Goal: Information Seeking & Learning: Learn about a topic

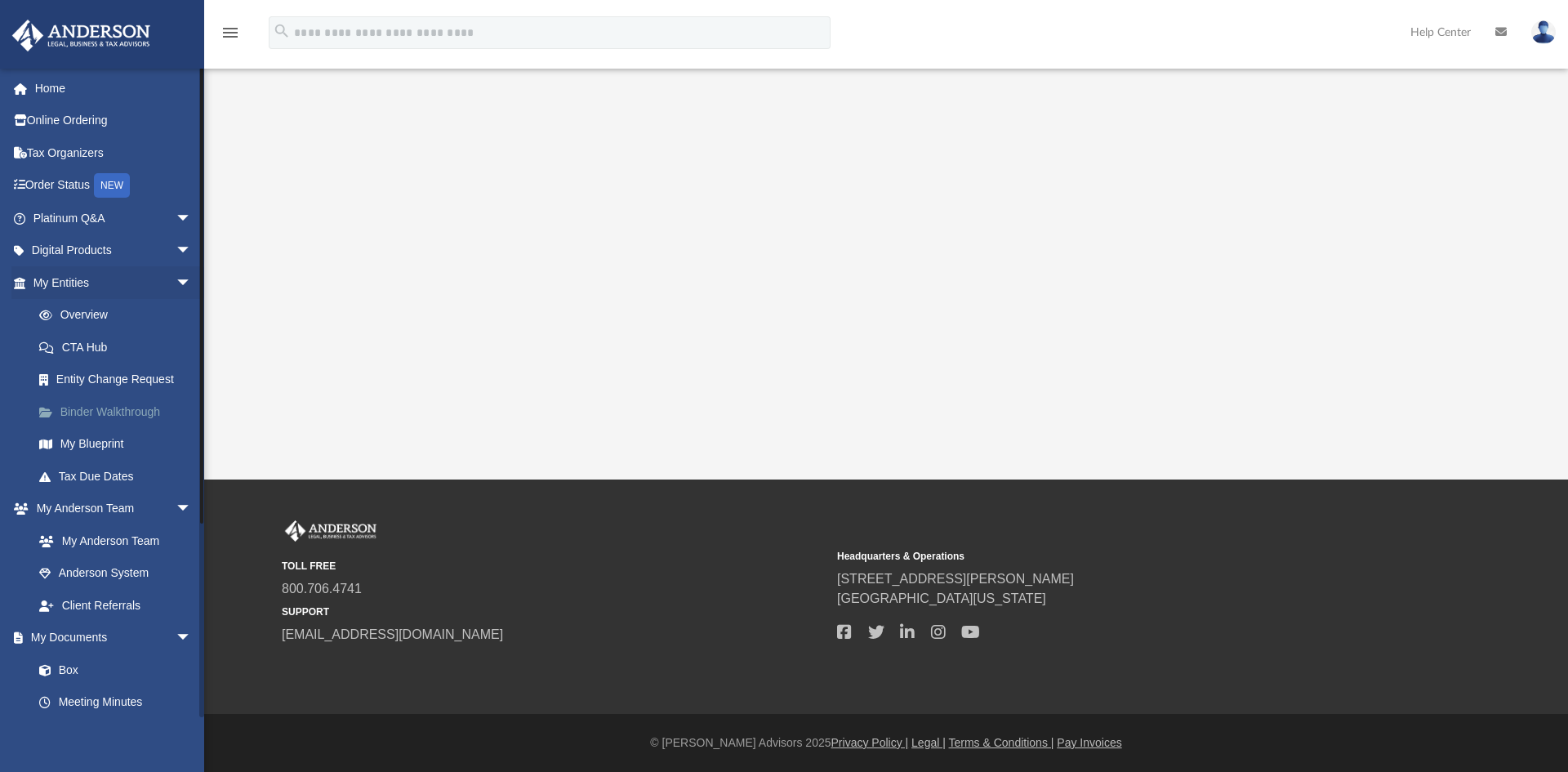
click at [122, 407] on link "Binder Walkthrough" at bounding box center [120, 412] width 194 height 32
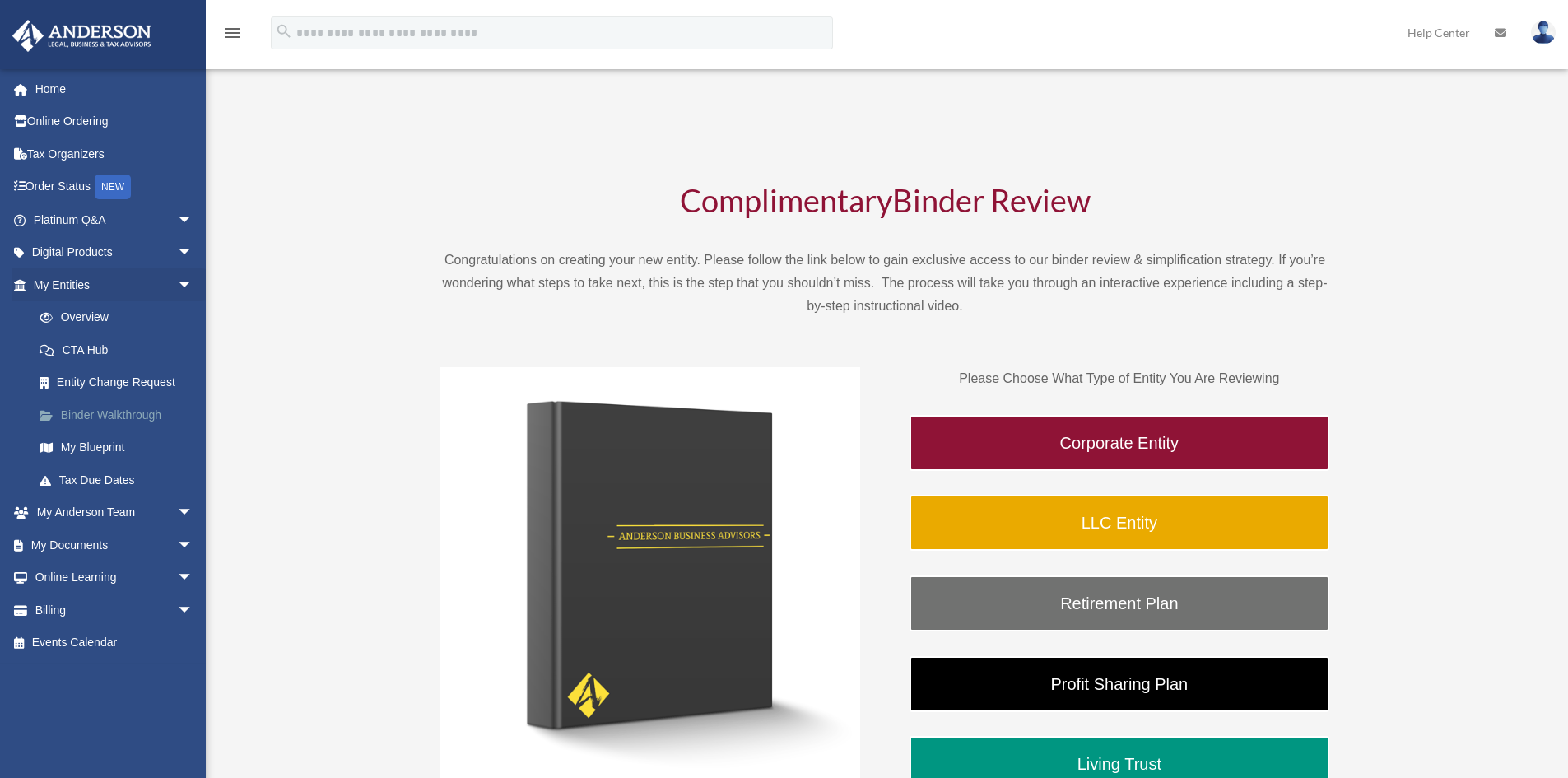
click at [113, 415] on link "Binder Walkthrough" at bounding box center [120, 415] width 195 height 32
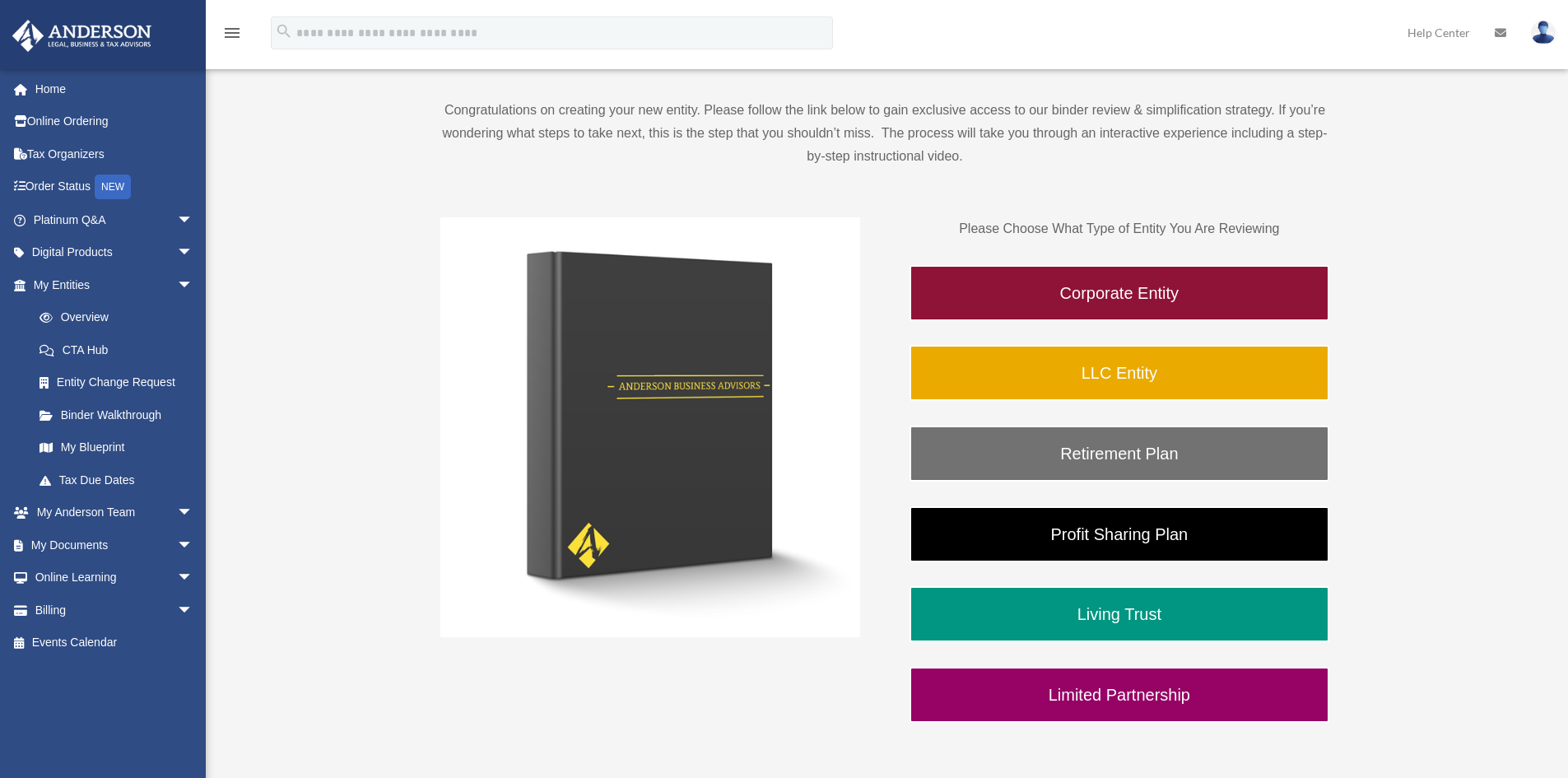
scroll to position [164, 0]
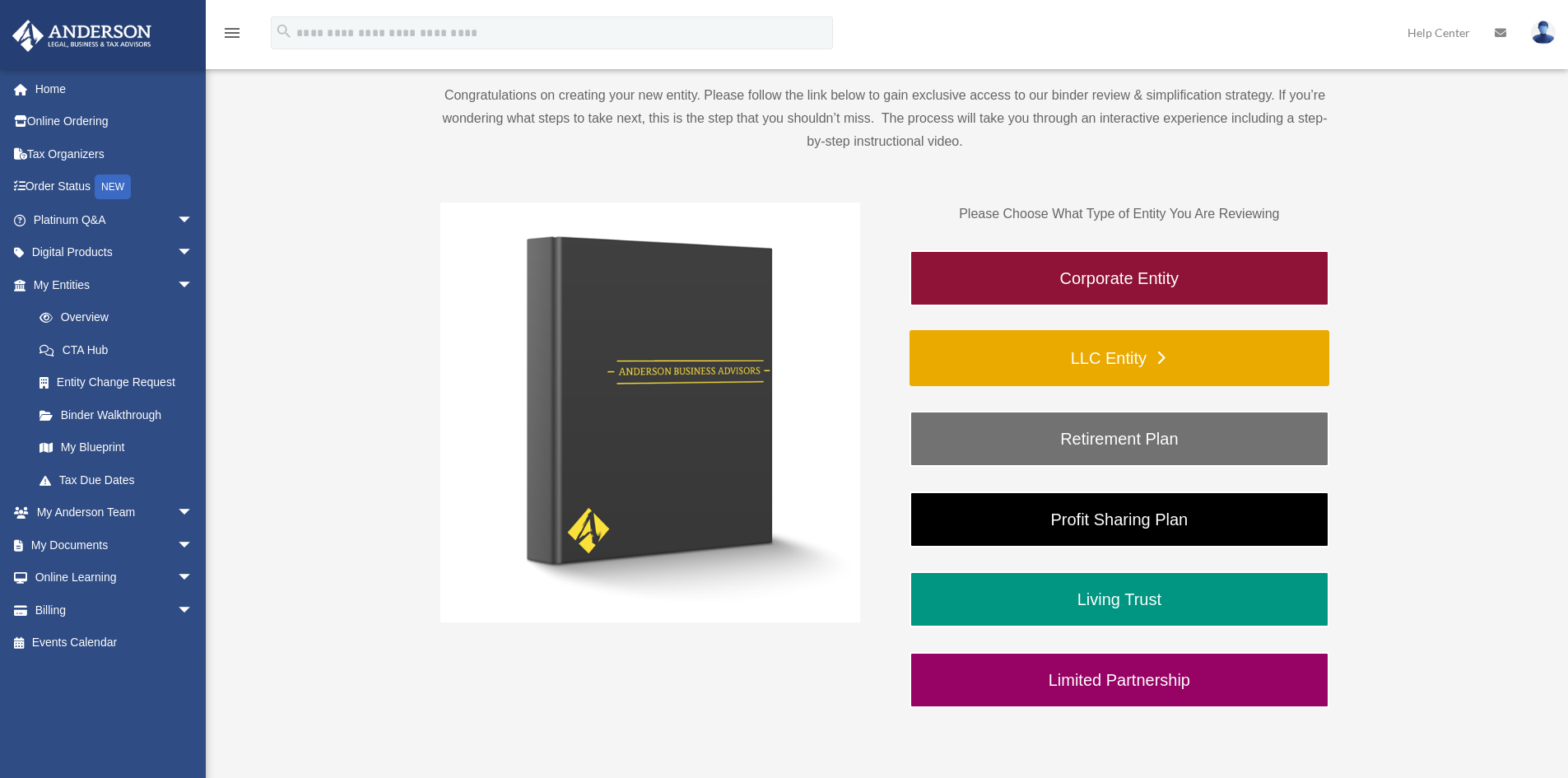
click at [1238, 348] on link "LLC Entity" at bounding box center [1119, 357] width 419 height 56
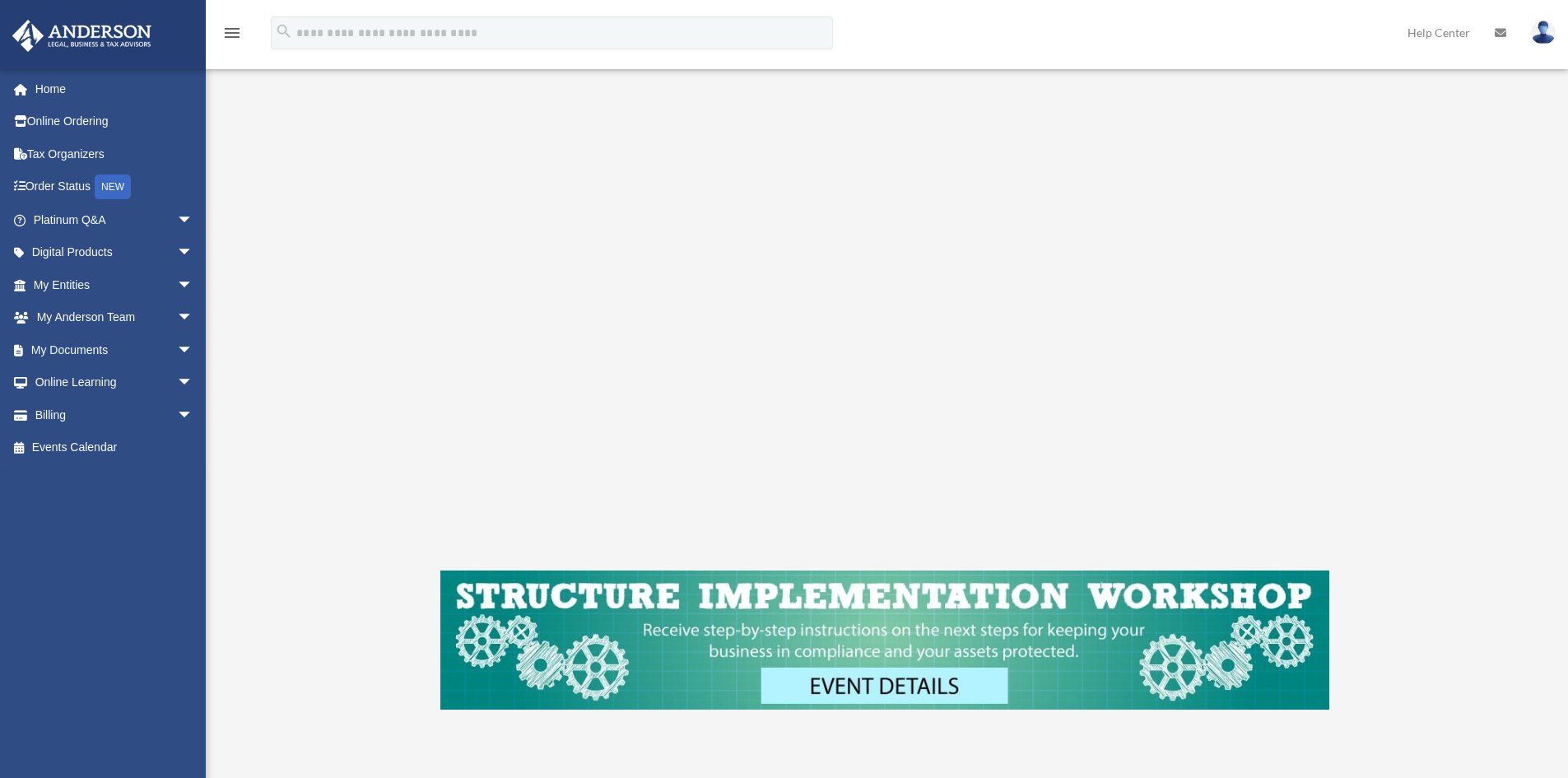
scroll to position [82, 0]
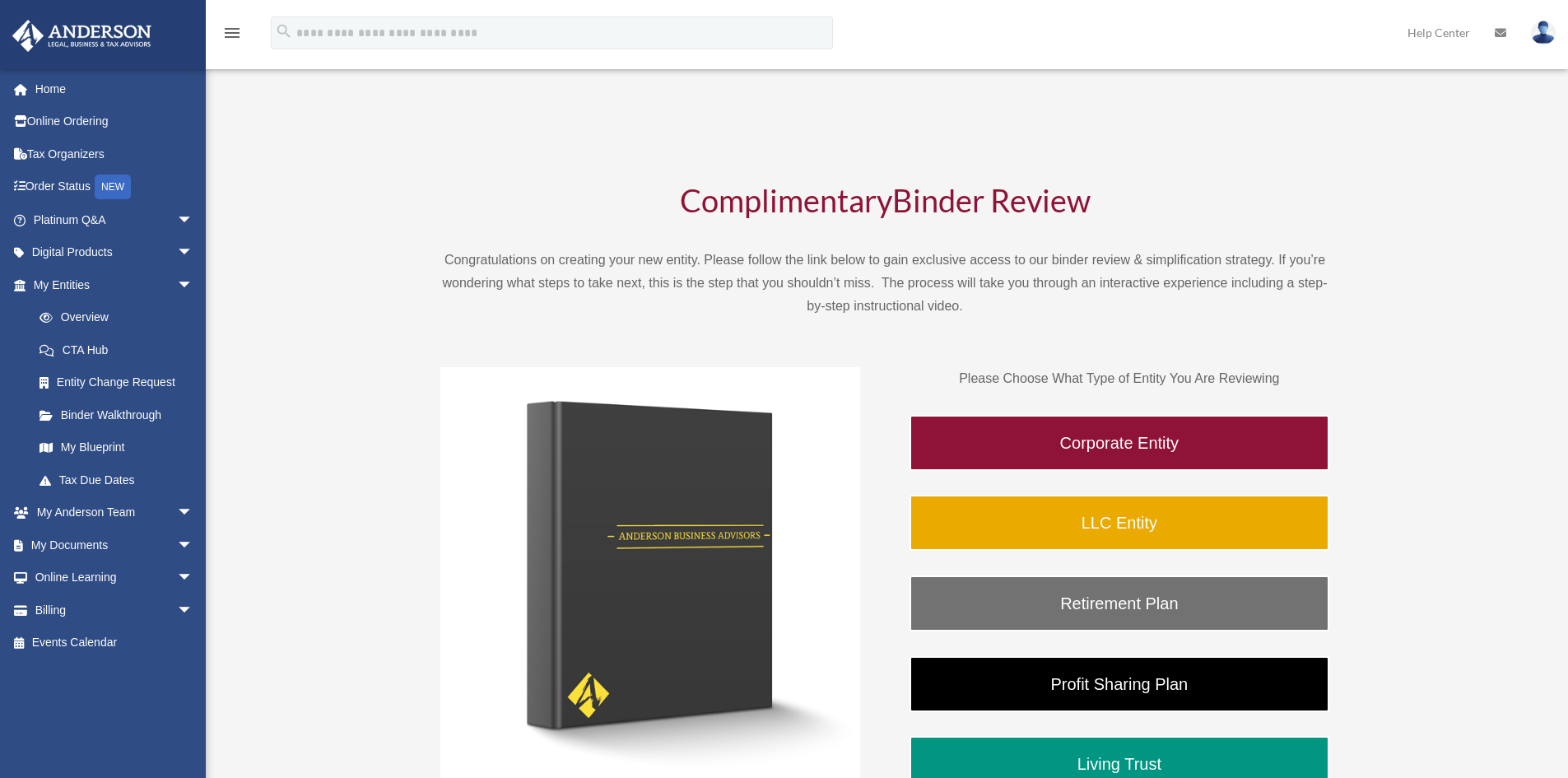
scroll to position [164, 0]
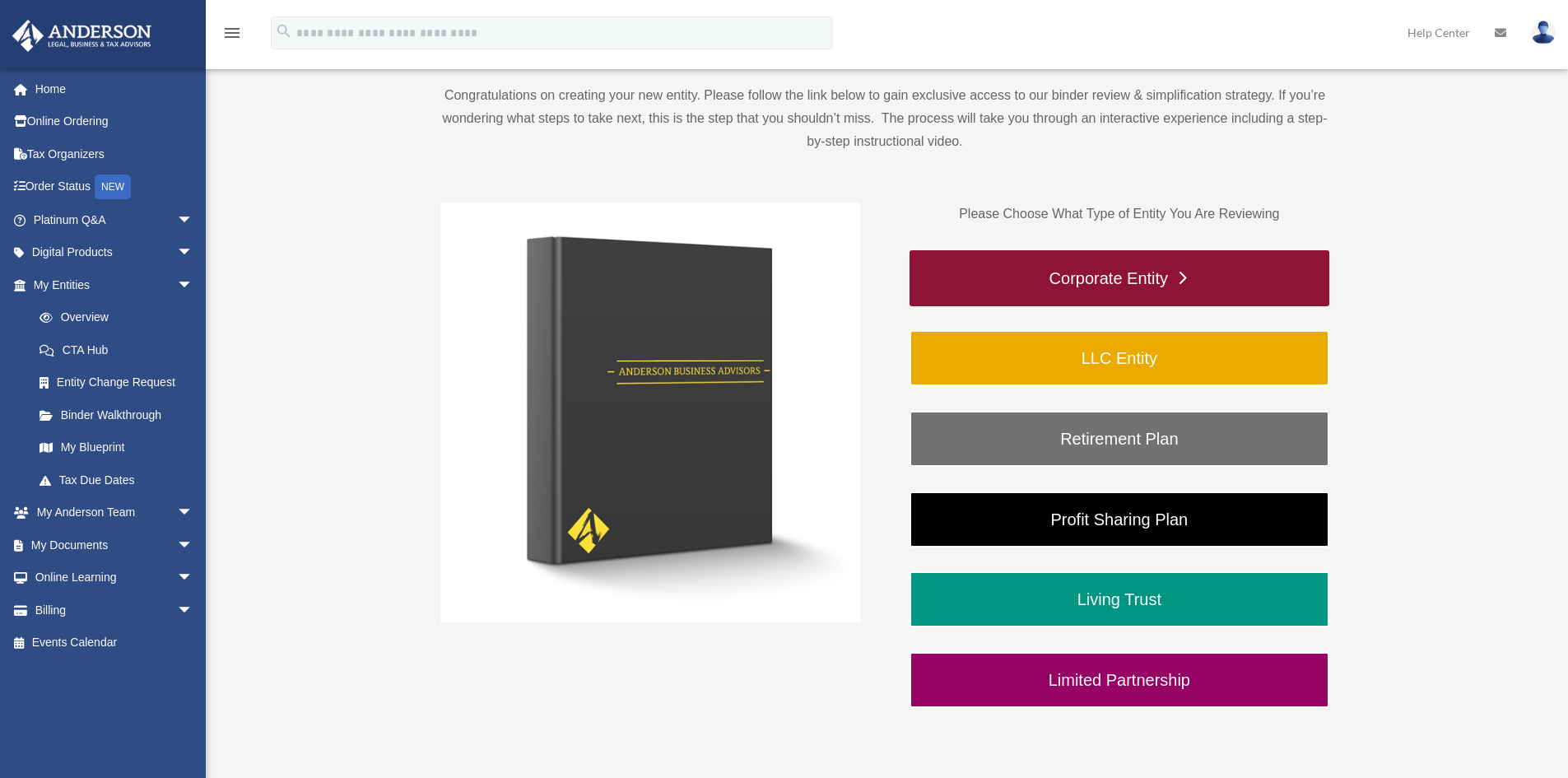
click at [1135, 272] on link "Corporate Entity" at bounding box center [1119, 278] width 419 height 56
click at [1102, 273] on link "Corporate Entity" at bounding box center [1119, 278] width 419 height 56
click at [1193, 270] on link "Corporate Entity" at bounding box center [1119, 278] width 419 height 56
click at [1182, 277] on link "Corporate Entity" at bounding box center [1119, 278] width 419 height 56
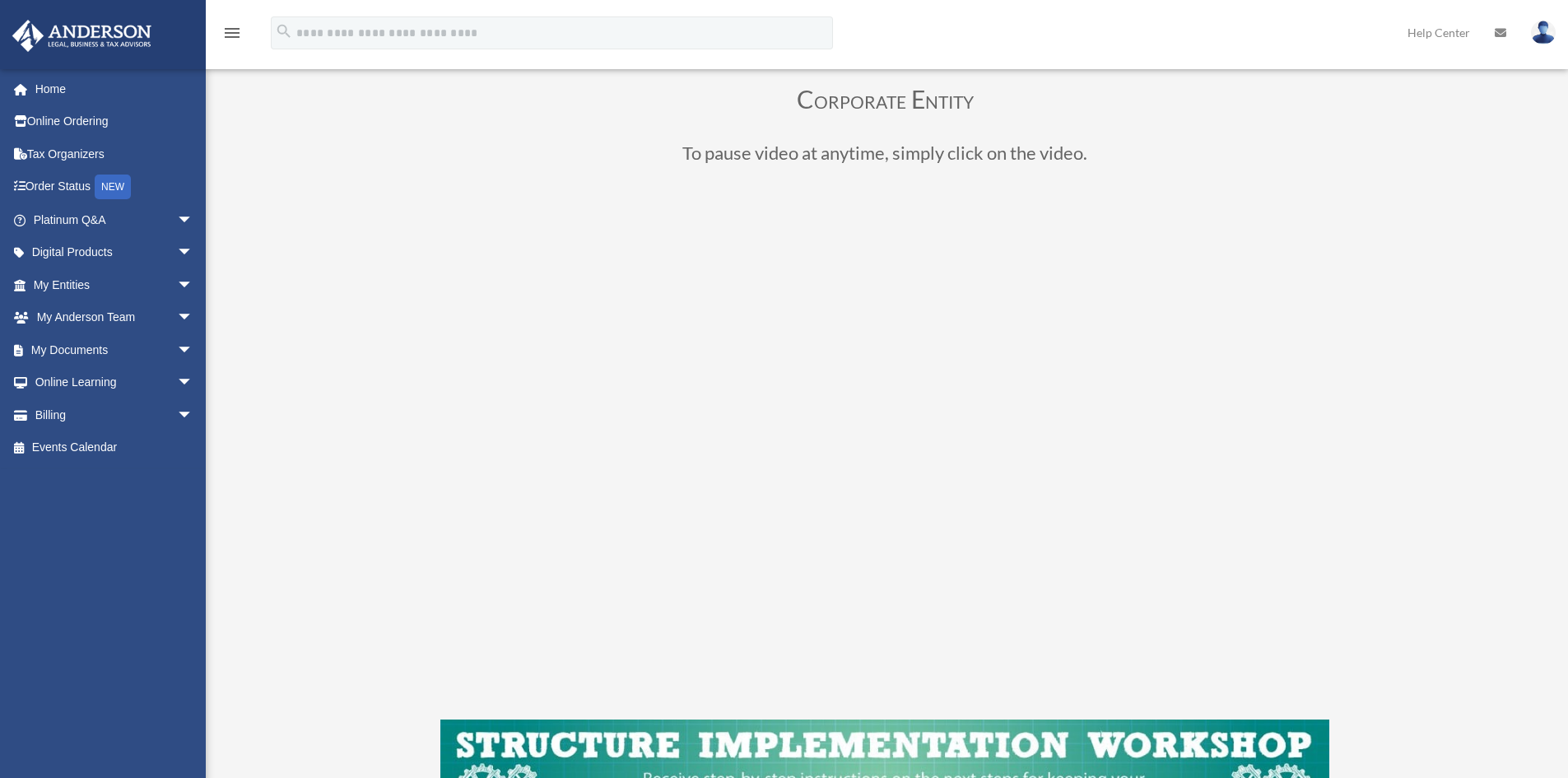
scroll to position [247, 0]
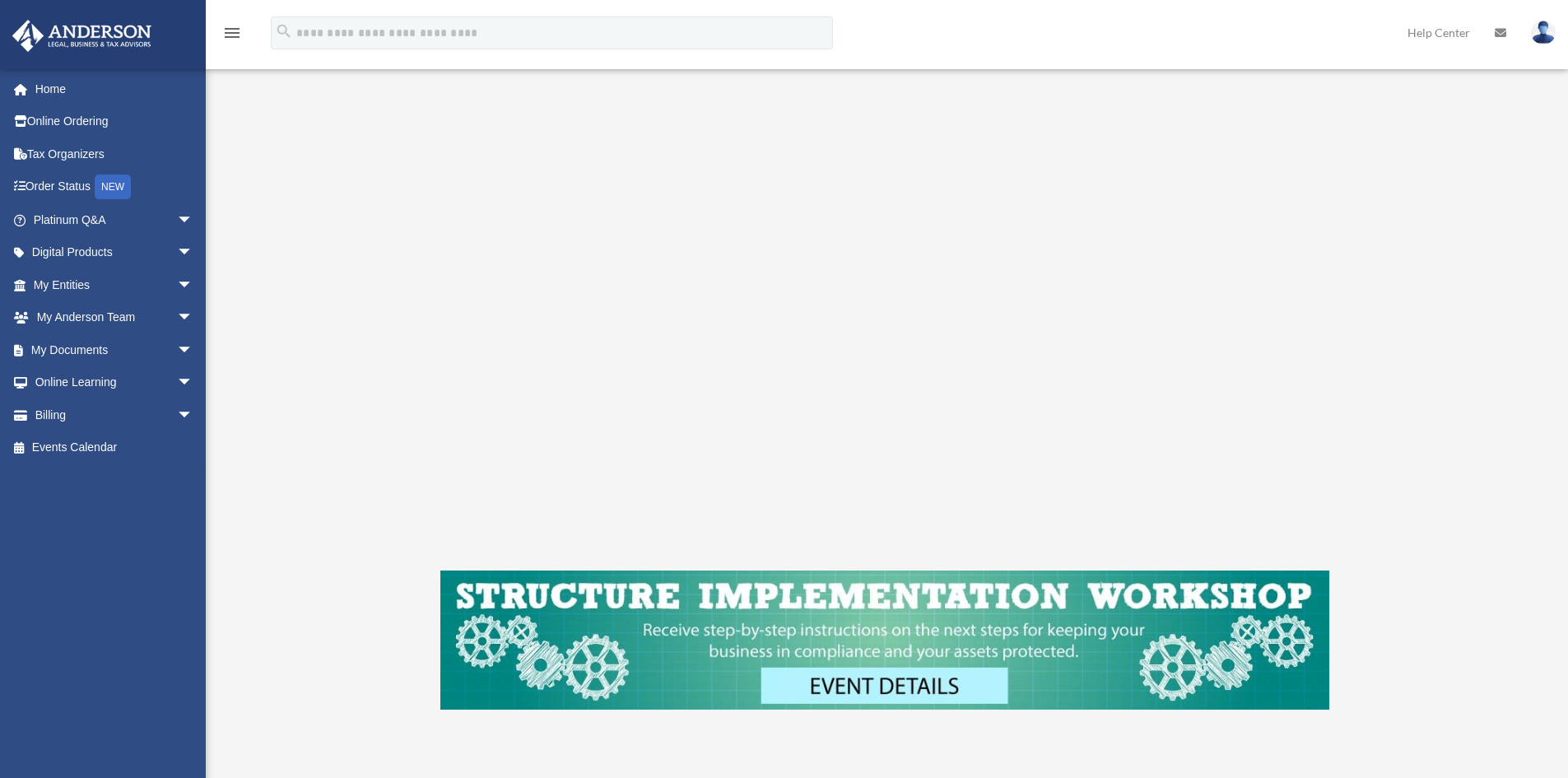
click at [887, 681] on img at bounding box center [885, 640] width 889 height 140
